Goal: Communication & Community: Participate in discussion

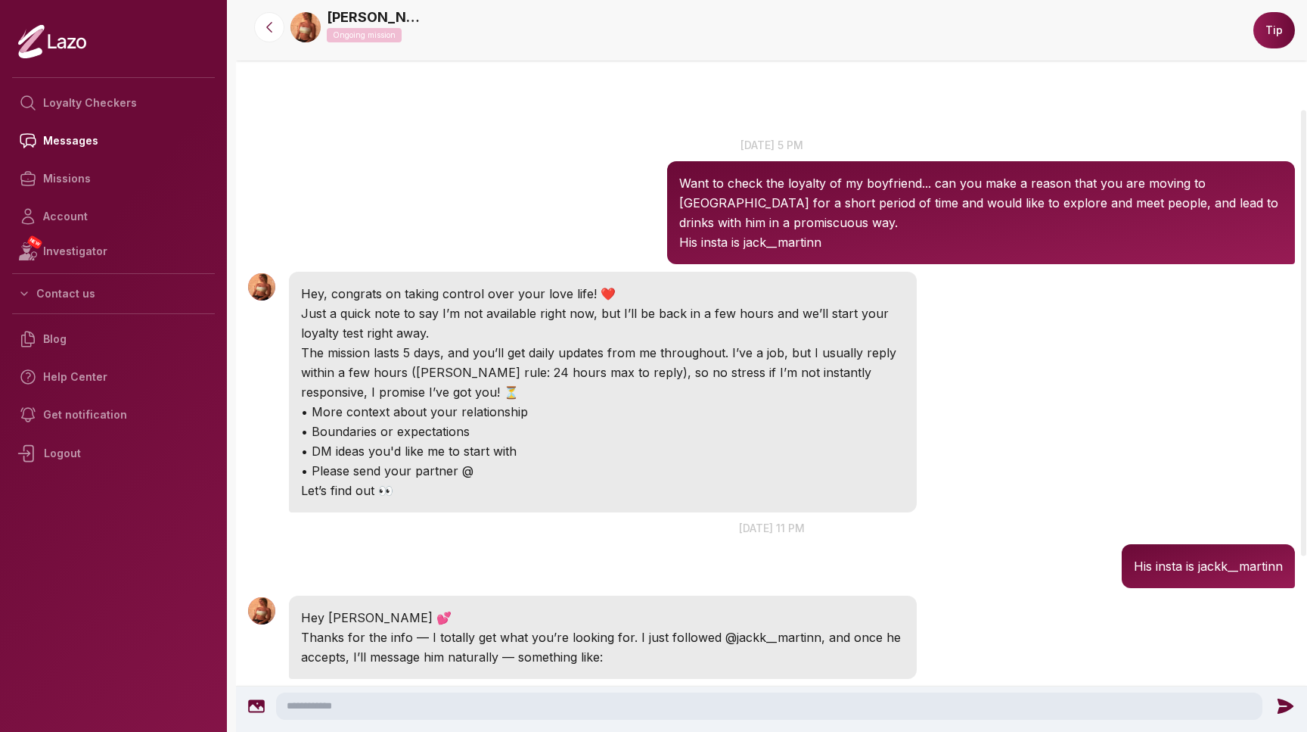
scroll to position [305, 0]
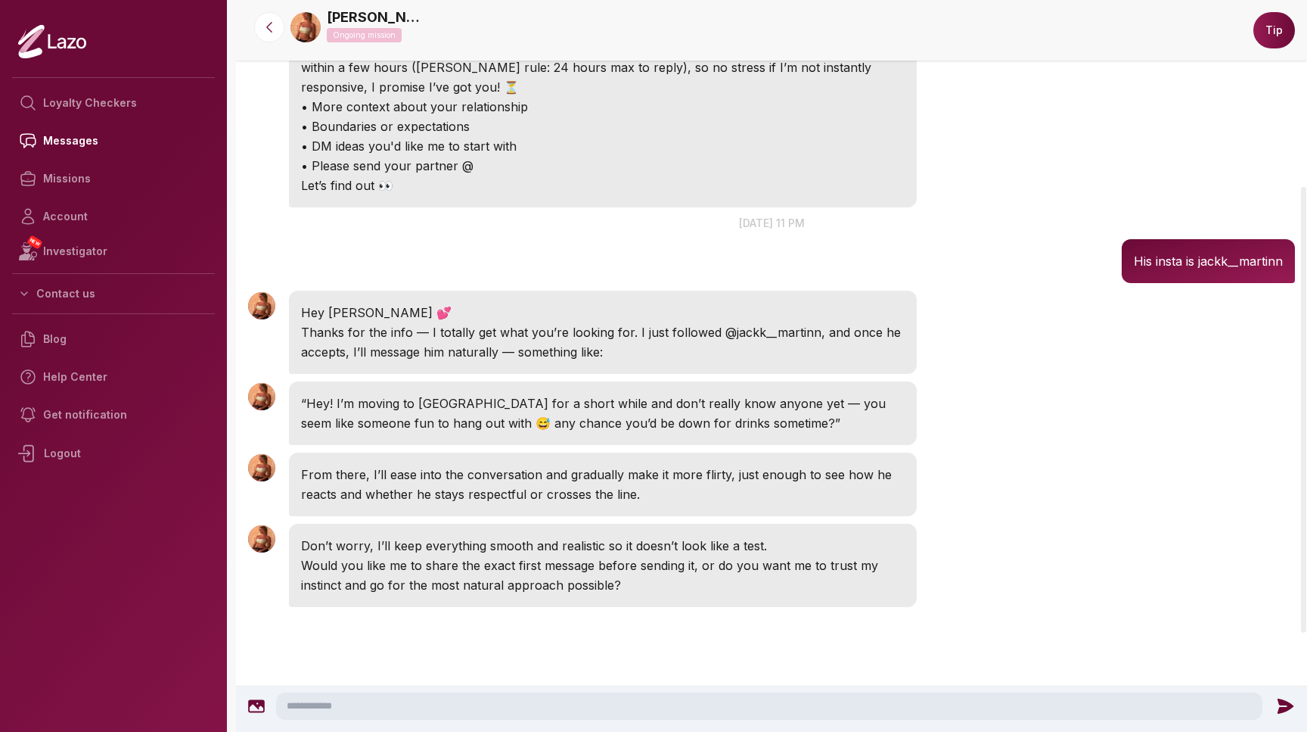
click at [259, 707] on icon at bounding box center [256, 706] width 17 height 13
click at [406, 697] on textarea at bounding box center [769, 705] width 987 height 27
type textarea "*"
type textarea "*****"
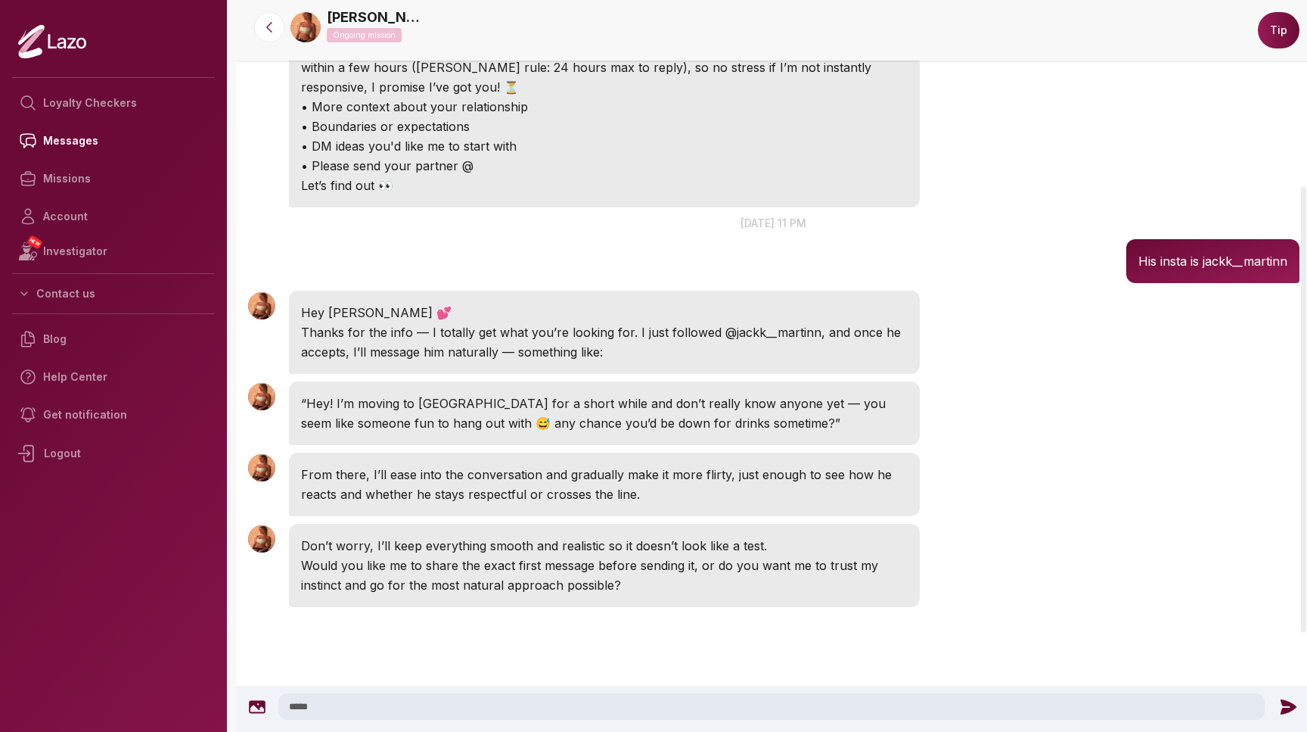
click at [1285, 704] on icon at bounding box center [1289, 705] width 16 height 15
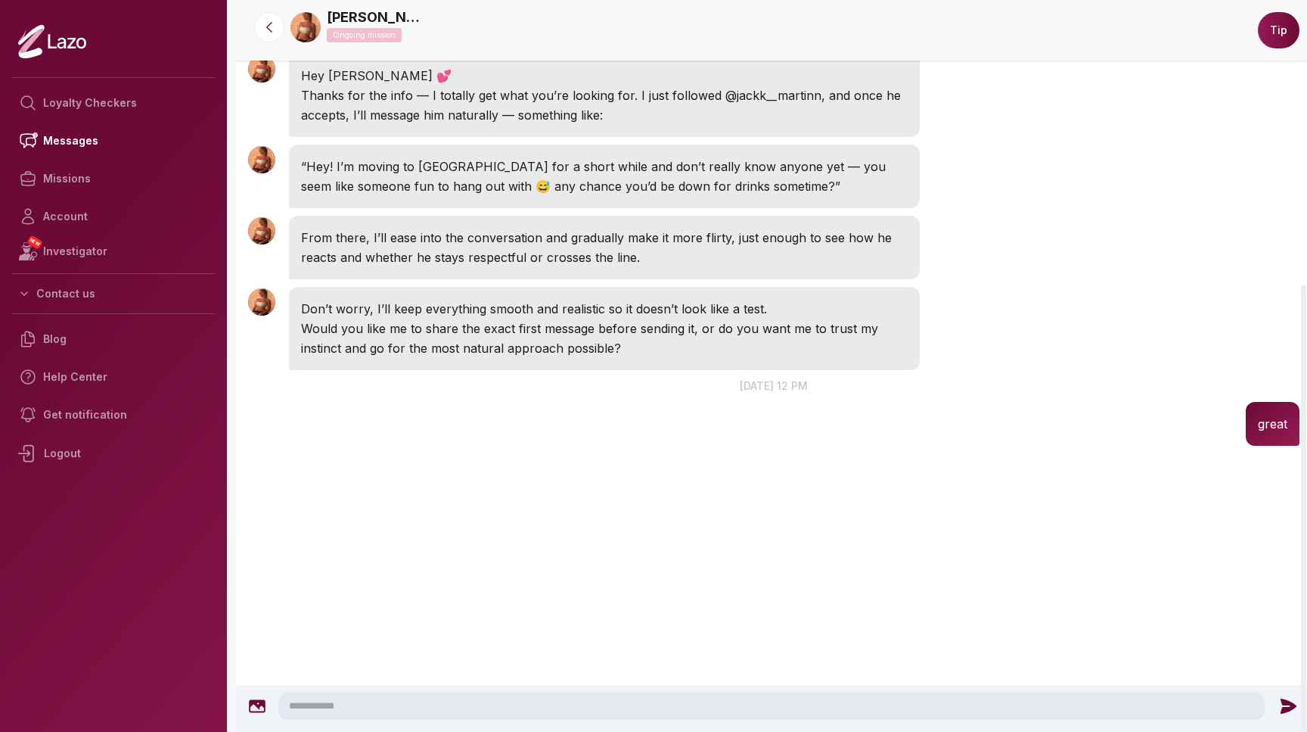
scroll to position [542, 0]
click at [410, 696] on textarea at bounding box center [771, 705] width 987 height 27
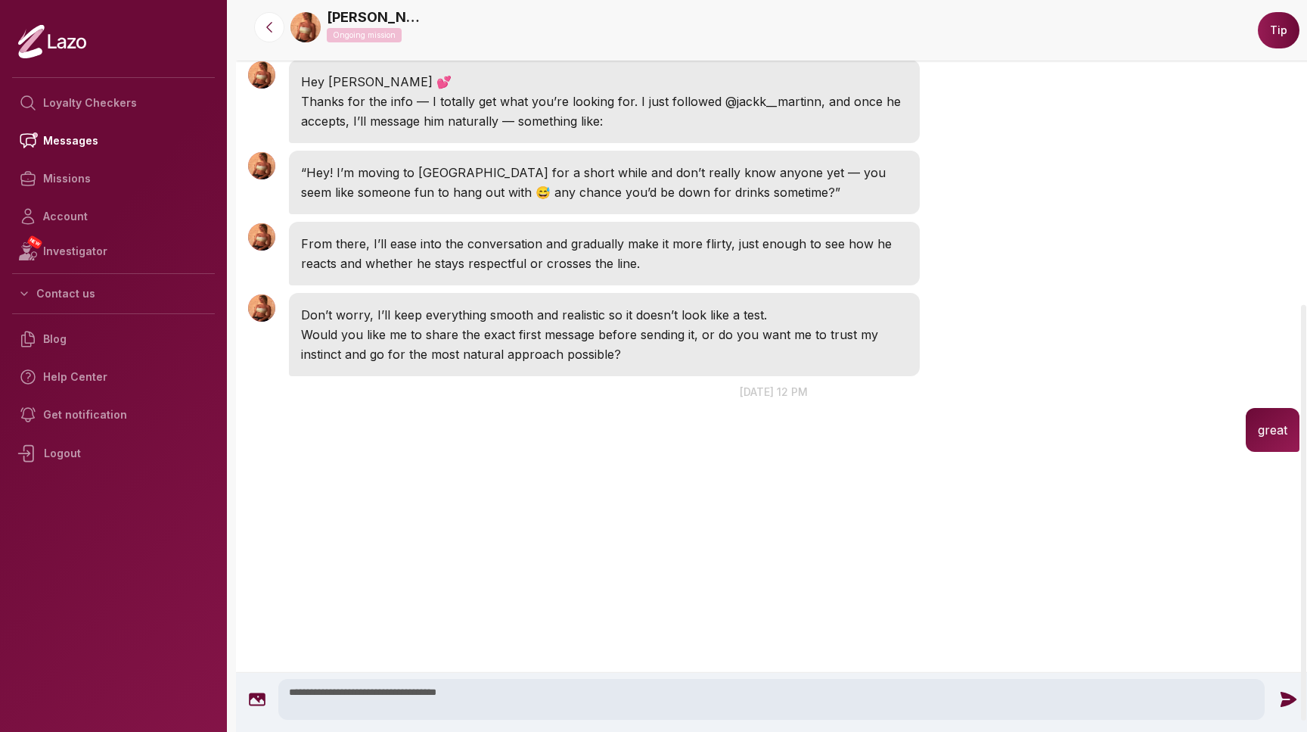
type textarea "**********"
click at [1288, 701] on icon at bounding box center [1289, 699] width 16 height 15
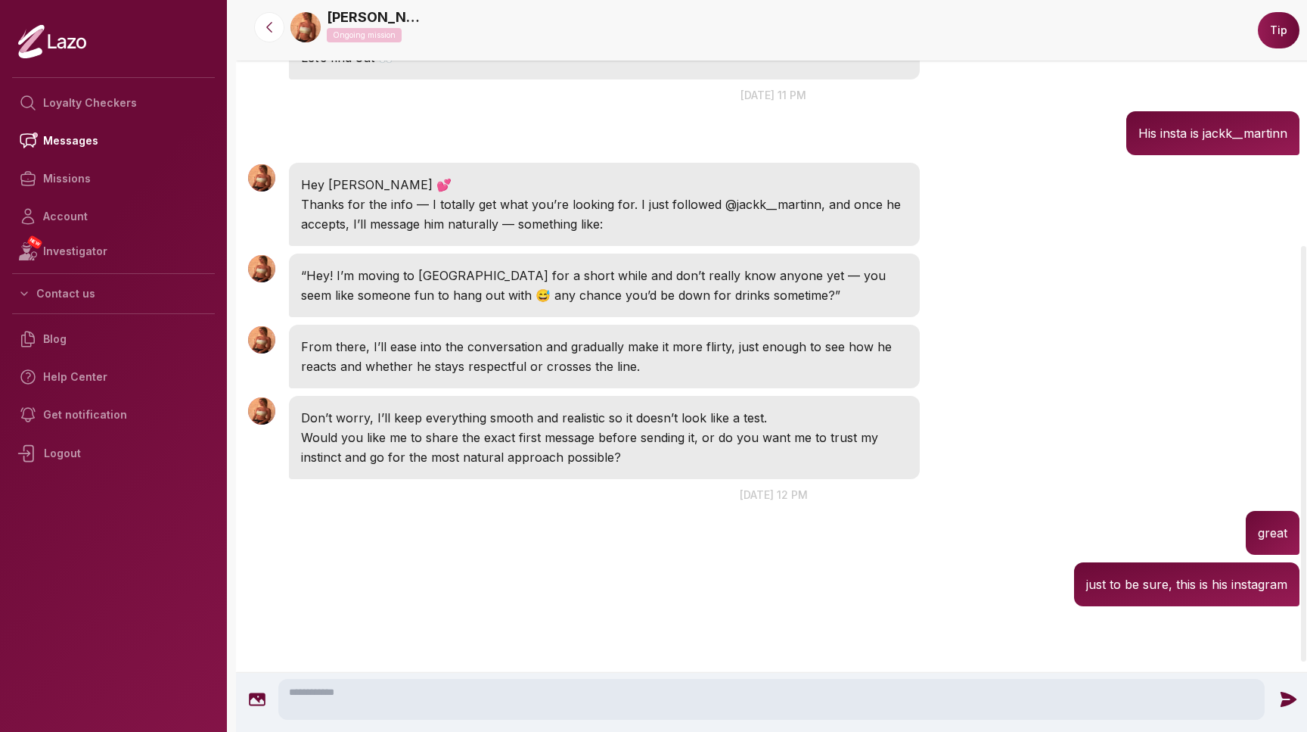
scroll to position [432, 0]
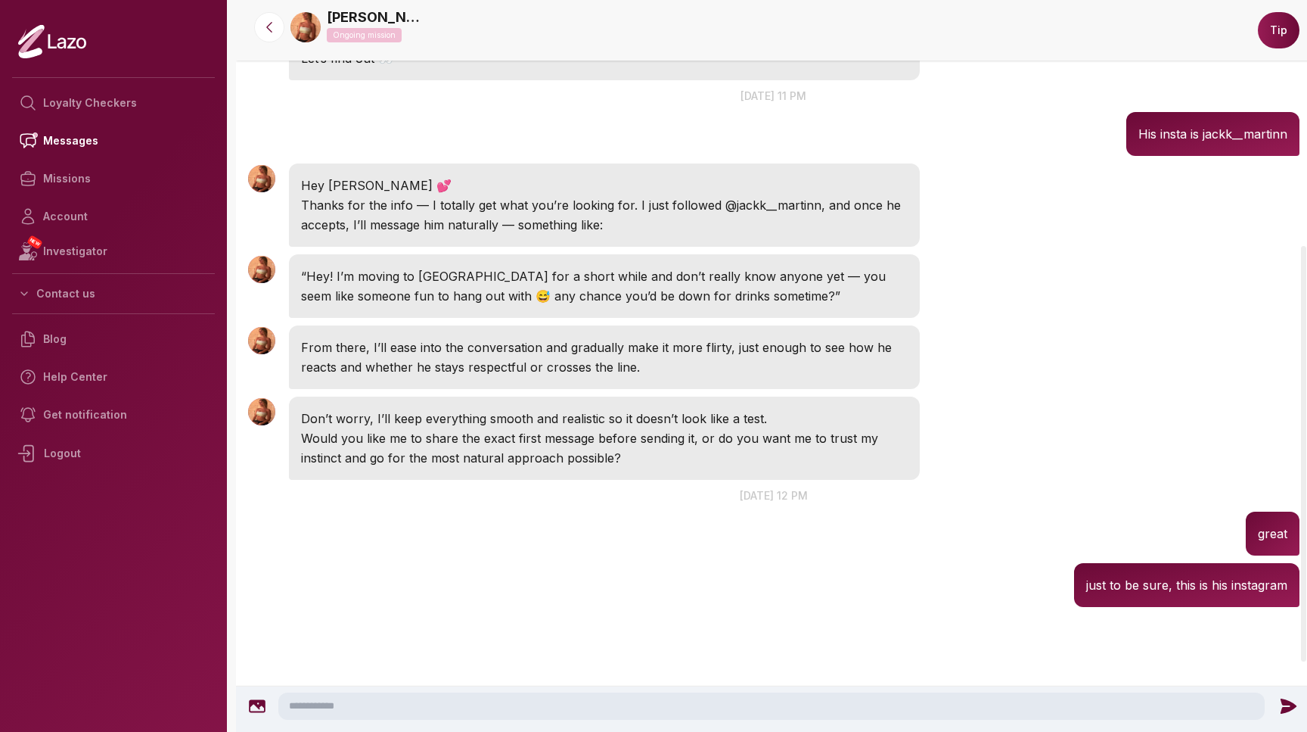
click at [259, 703] on icon at bounding box center [257, 706] width 17 height 13
click at [1286, 704] on icon at bounding box center [1289, 705] width 16 height 15
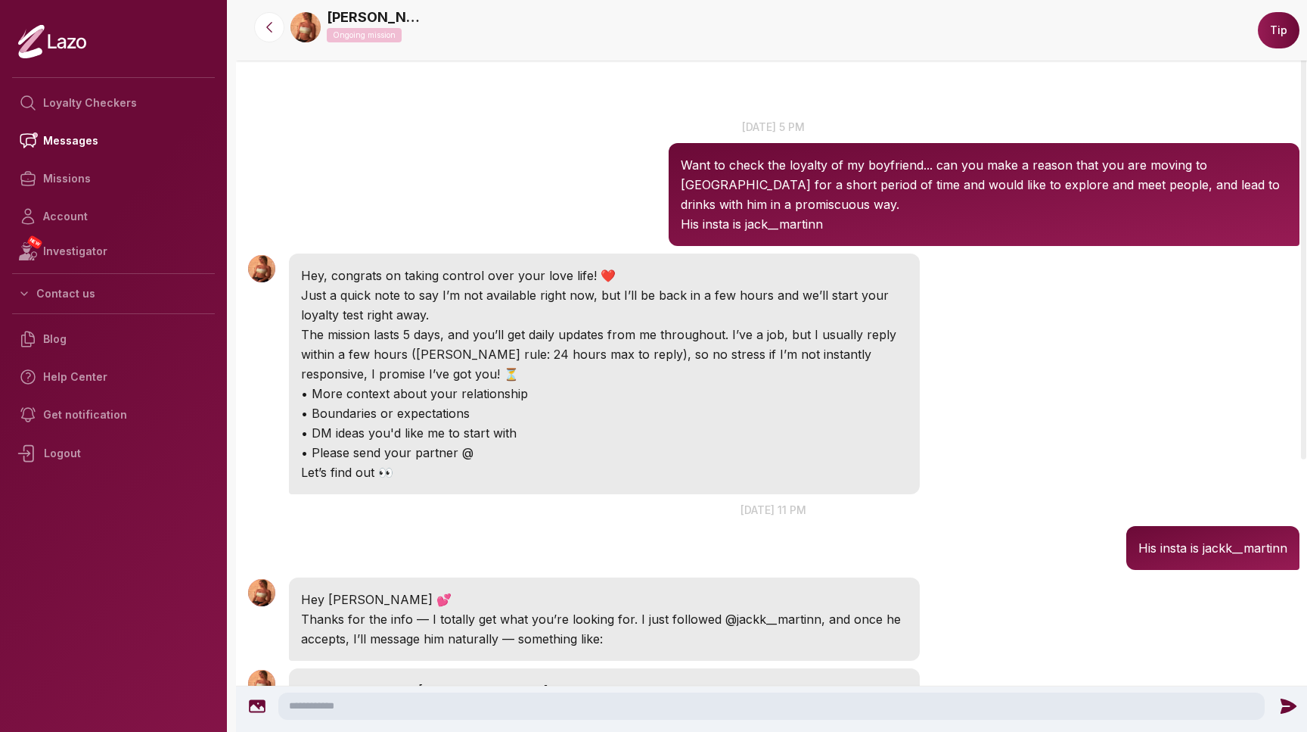
scroll to position [348, 0]
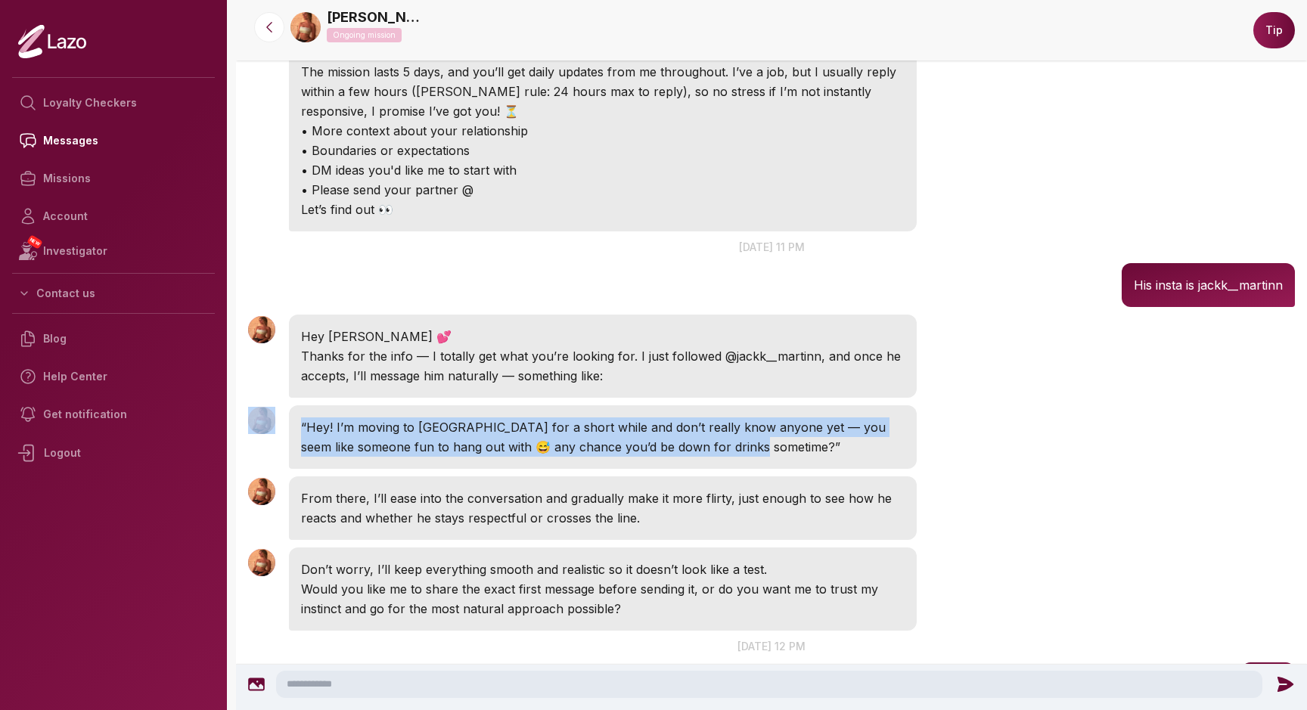
scroll to position [636, 0]
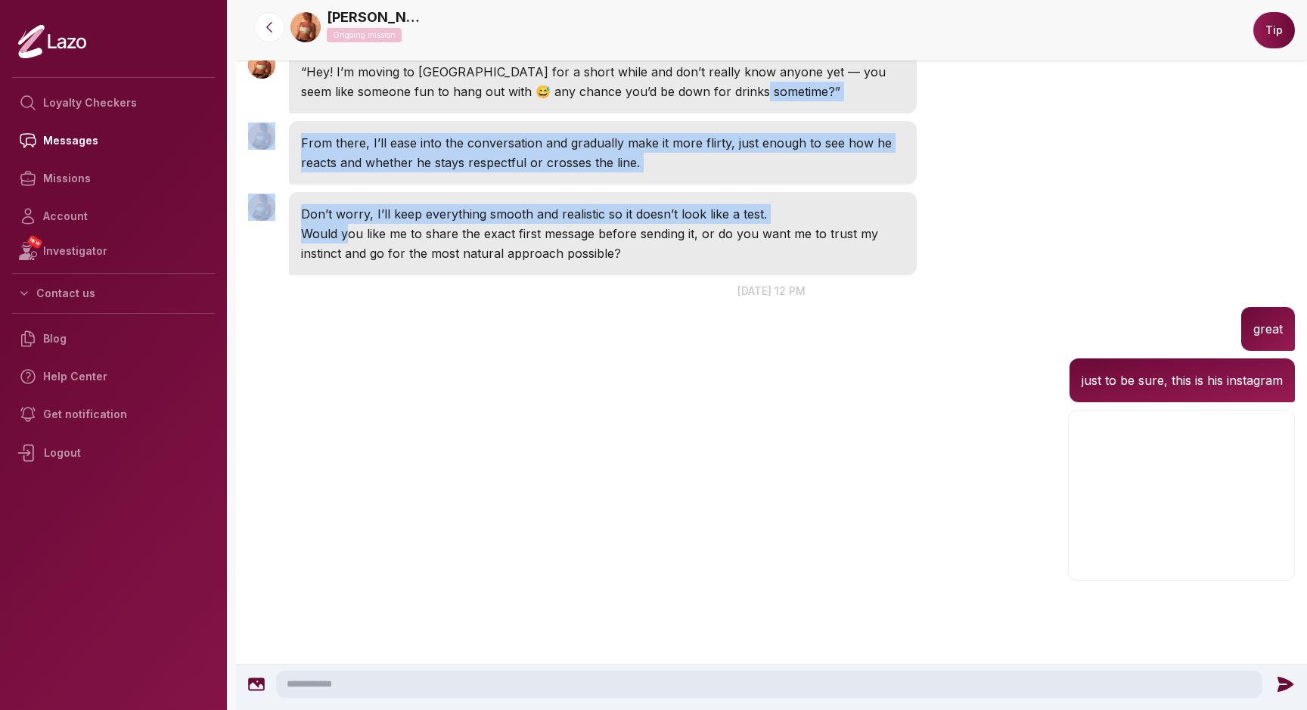
drag, startPoint x: 739, startPoint y: 450, endPoint x: 343, endPoint y: 242, distance: 447.1
click at [344, 241] on div "[PERSON_NAME] 17:02 [DATE] 5 pm Want to check the loyalty of my boyfriend... ca…" at bounding box center [771, 86] width 1071 height 1179
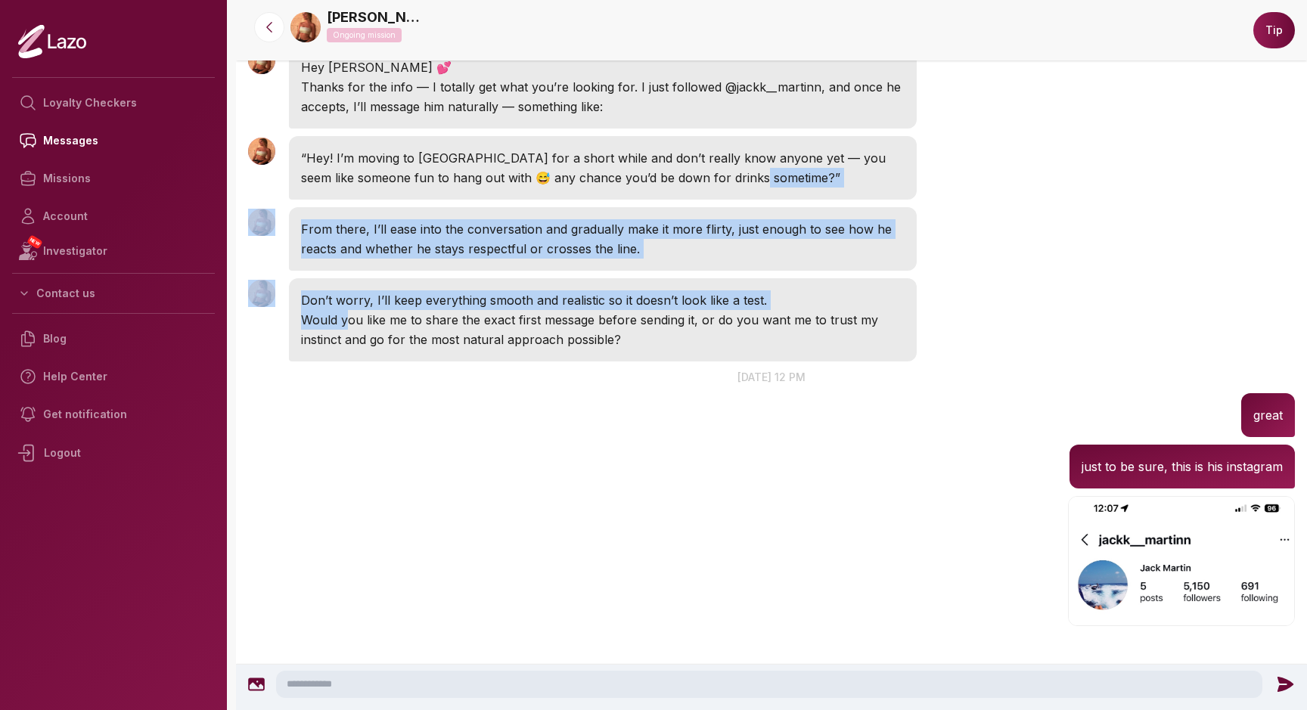
scroll to position [542, 0]
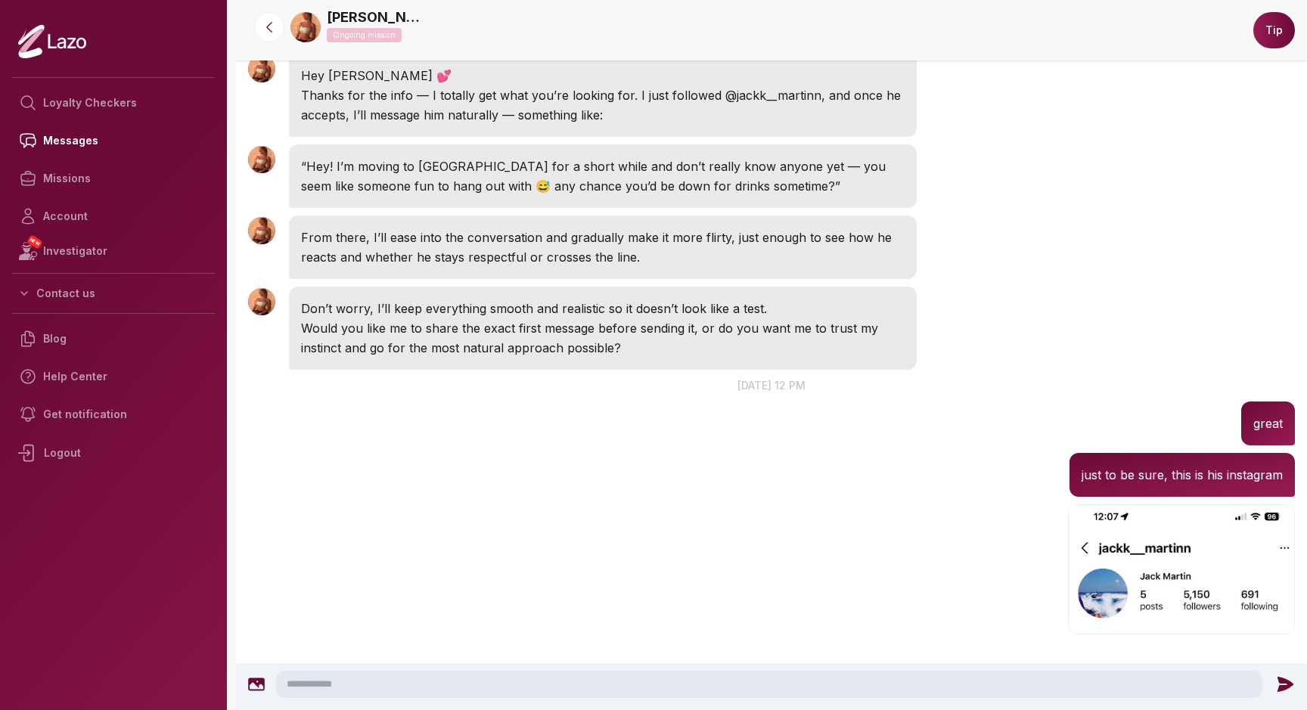
click at [474, 186] on p "“Hey! I’m moving to [GEOGRAPHIC_DATA] for a short while and don’t really know a…" at bounding box center [603, 176] width 604 height 39
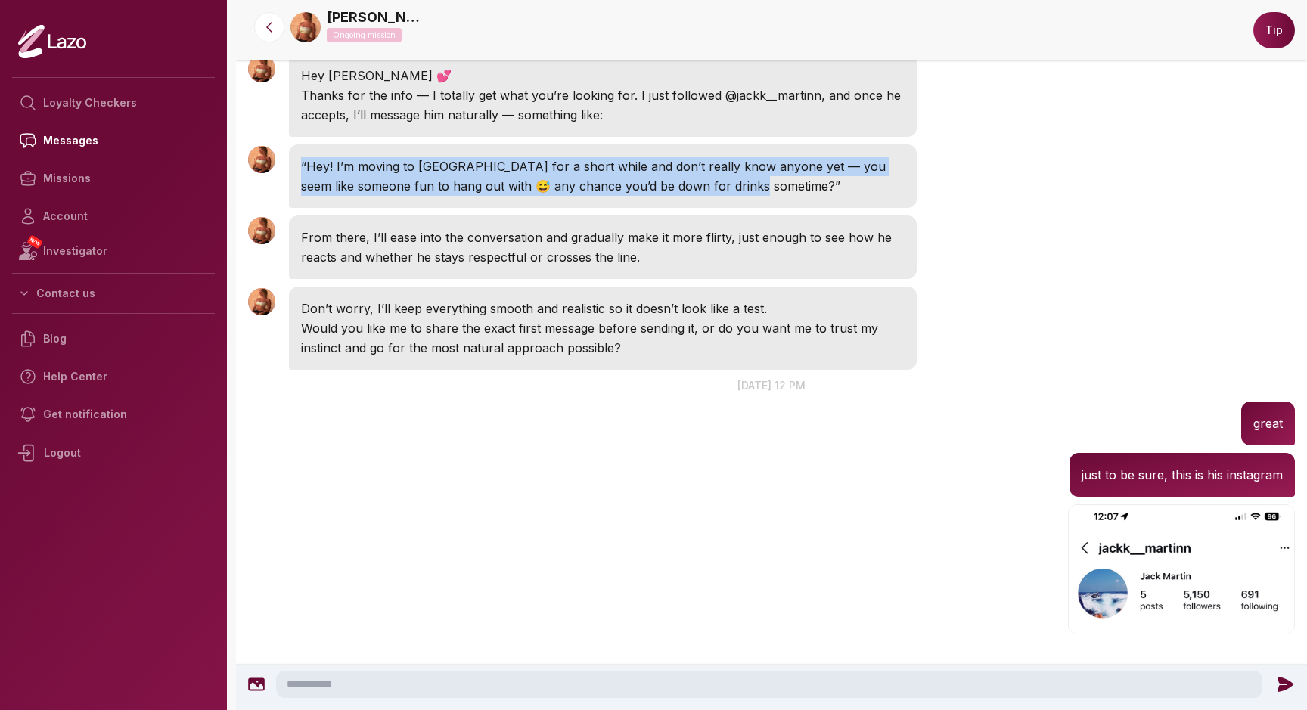
drag, startPoint x: 726, startPoint y: 184, endPoint x: 297, endPoint y: 159, distance: 429.7
click at [297, 159] on div "“Hey! I’m moving to [GEOGRAPHIC_DATA] for a short while and don’t really know a…" at bounding box center [603, 177] width 628 height 64
copy p "“Hey! I’m moving to [GEOGRAPHIC_DATA] for a short while and don’t really know a…"
